Goal: Information Seeking & Learning: Learn about a topic

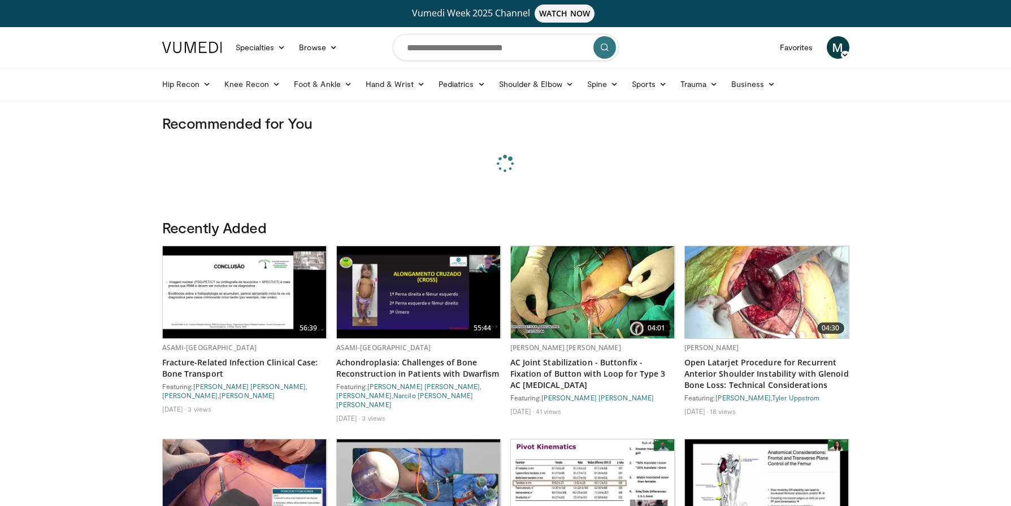
click at [850, 54] on div "M Molly Murphy Add a Video Messages Thumbs Up Manage Content CCM® Therapy Endo …" at bounding box center [838, 48] width 36 height 32
click at [838, 55] on span "M" at bounding box center [838, 47] width 23 height 23
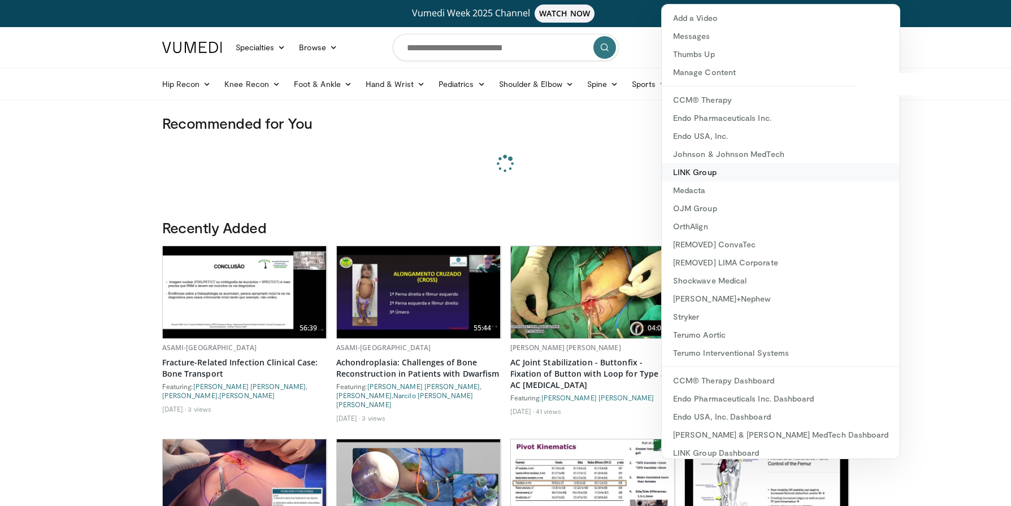
click at [770, 175] on link "LINK Group" at bounding box center [781, 172] width 238 height 18
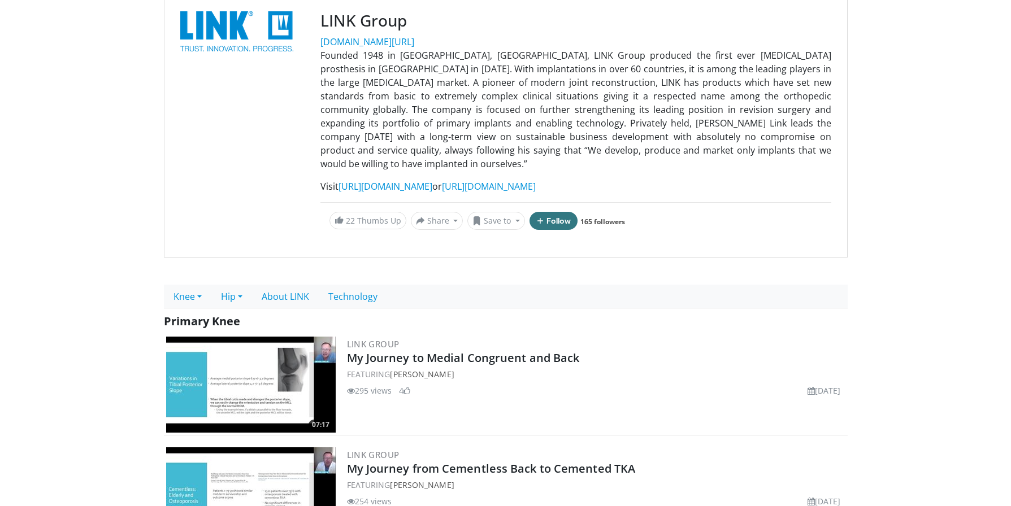
scroll to position [162, 0]
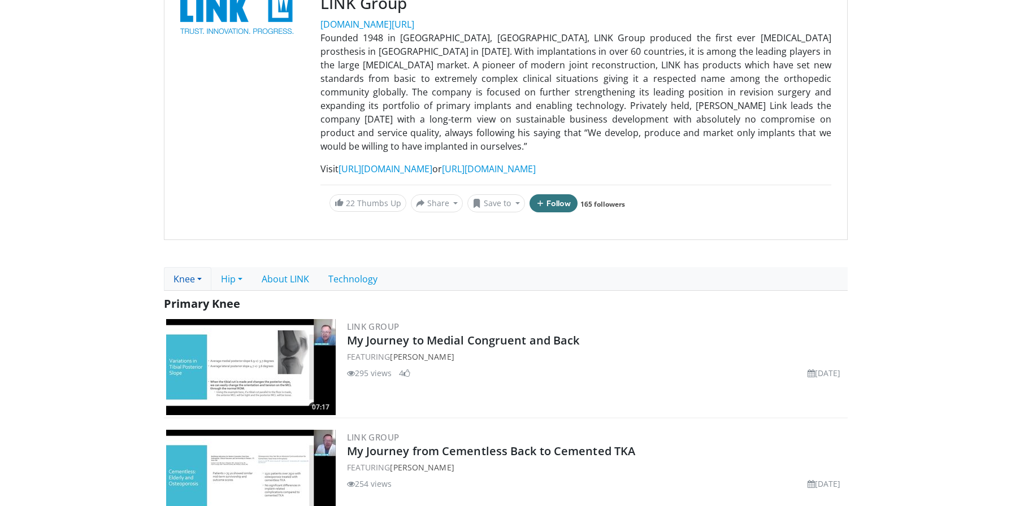
click at [192, 268] on link "Knee" at bounding box center [187, 279] width 47 height 24
click at [197, 314] on link "Revision Knee" at bounding box center [208, 323] width 89 height 18
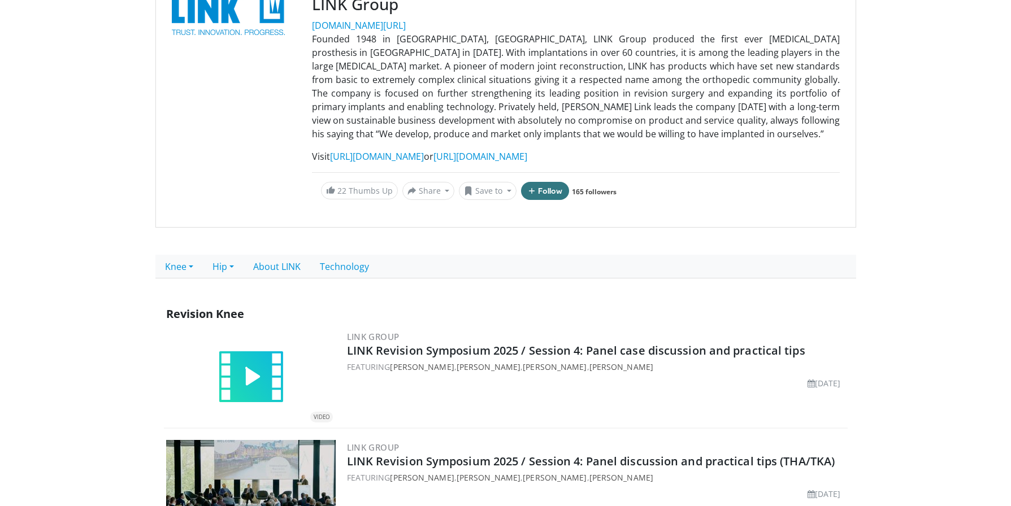
scroll to position [266, 0]
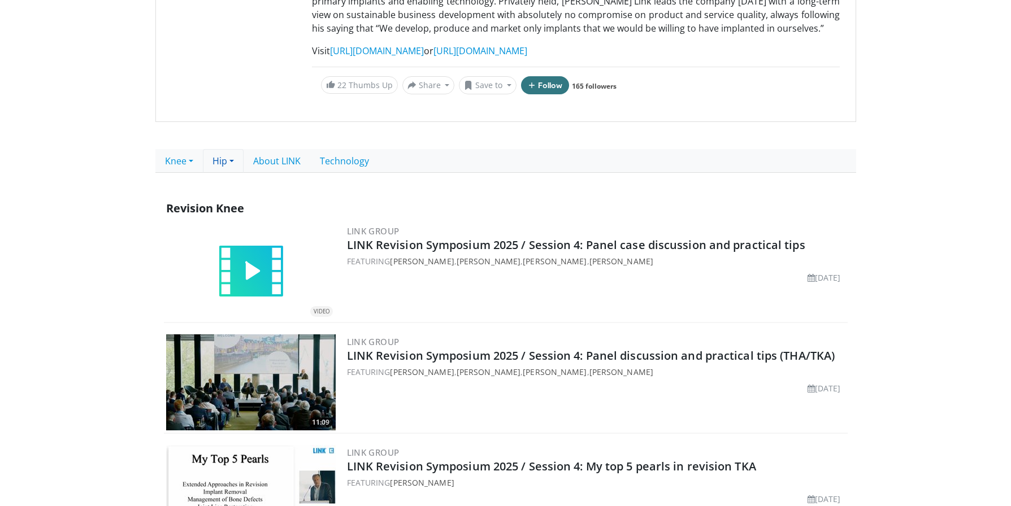
click at [232, 163] on link "Hip" at bounding box center [223, 161] width 41 height 24
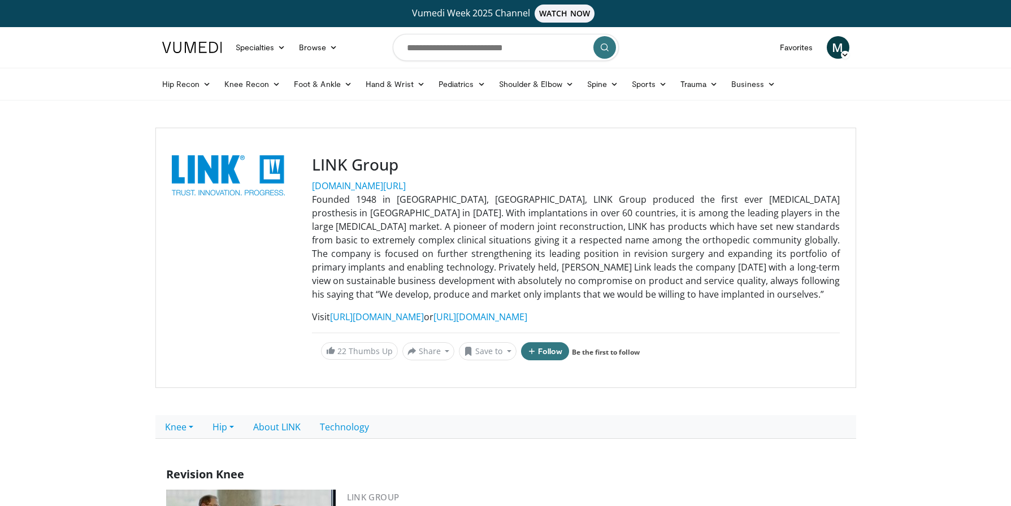
scroll to position [266, 0]
